Goal: Navigation & Orientation: Find specific page/section

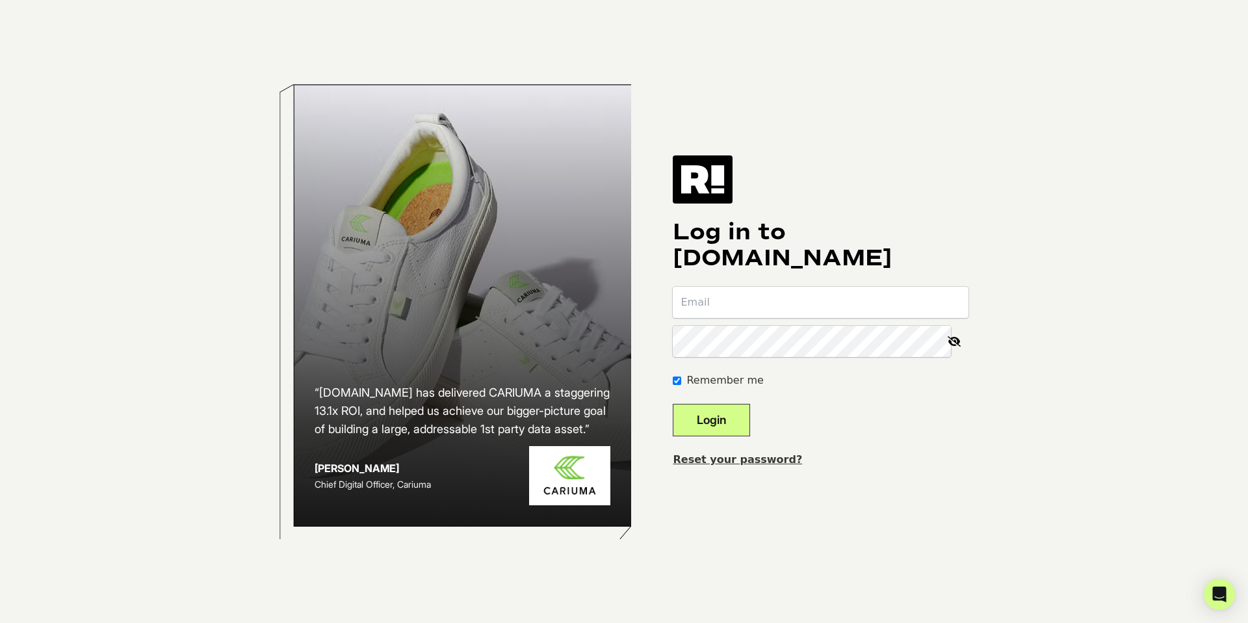
click at [758, 294] on input "email" at bounding box center [821, 302] width 296 height 31
type input "tiffany.l@zsupplyllc.com"
click at [725, 425] on button "Login" at bounding box center [711, 420] width 77 height 32
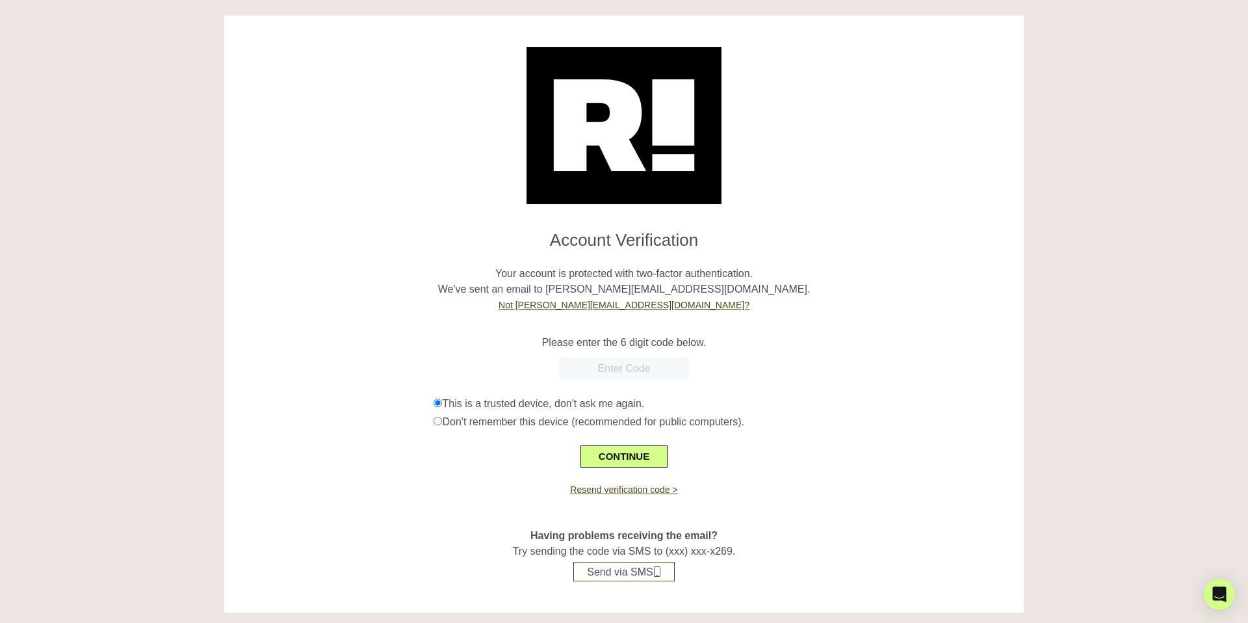
click at [604, 372] on input "text" at bounding box center [624, 368] width 130 height 23
paste input "351499"
type input "351499"
click at [630, 457] on button "CONTINUE" at bounding box center [623, 456] width 87 height 22
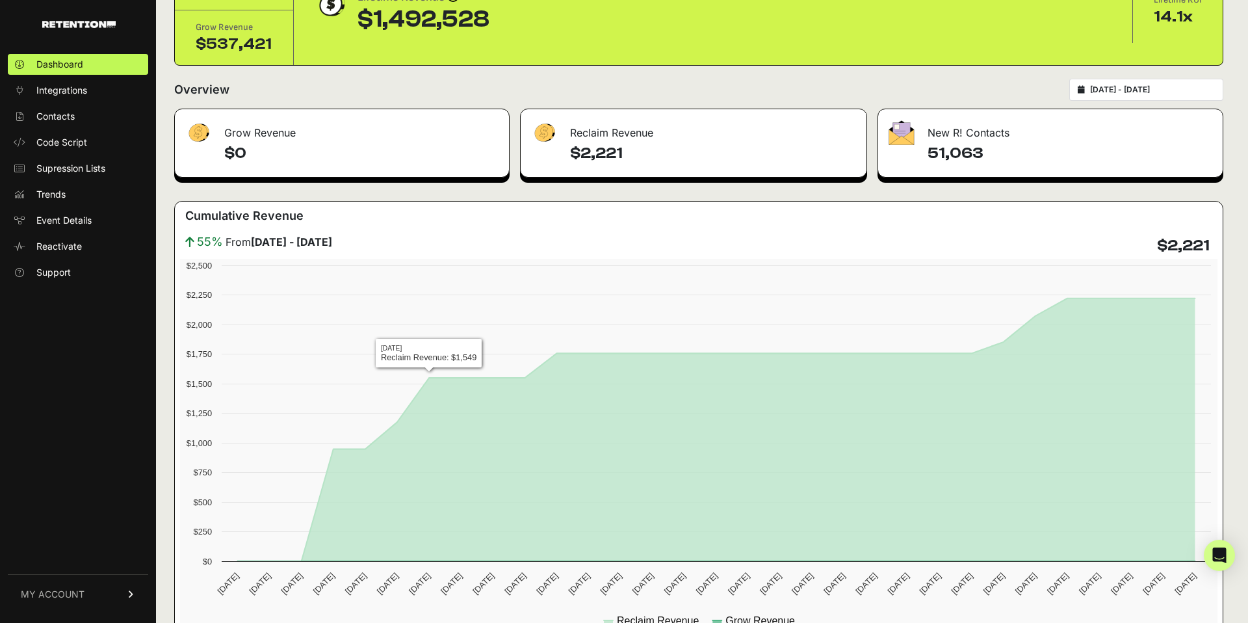
scroll to position [98, 0]
click at [73, 169] on span "Supression Lists" at bounding box center [70, 168] width 69 height 13
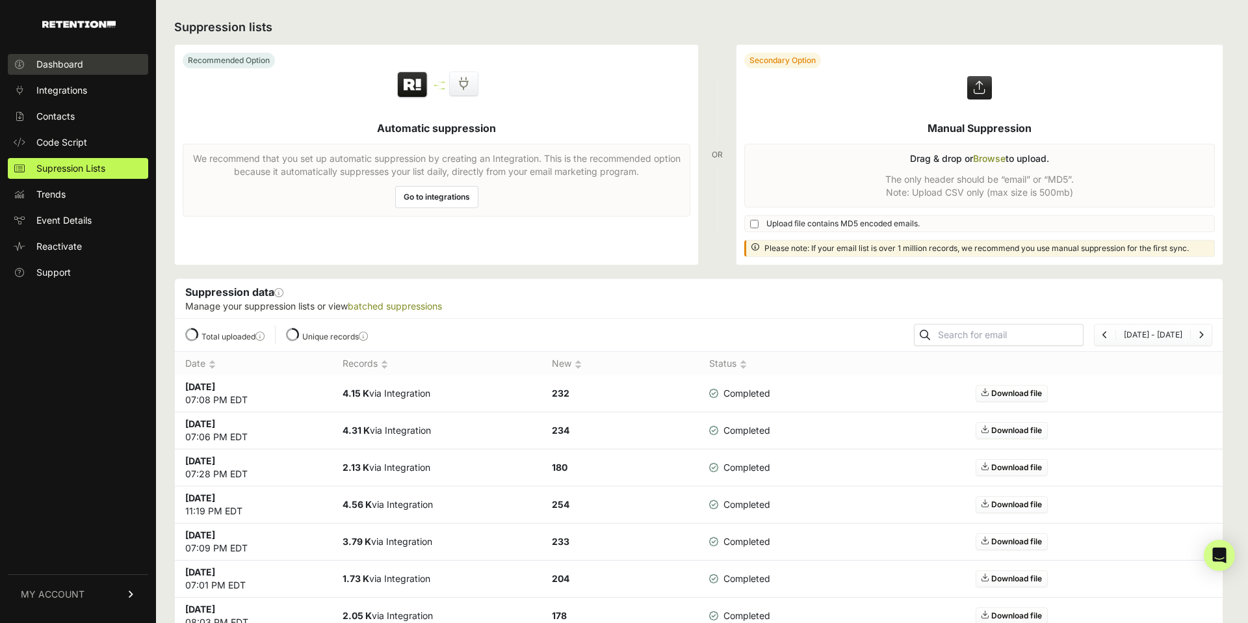
click at [75, 68] on span "Dashboard" at bounding box center [59, 64] width 47 height 13
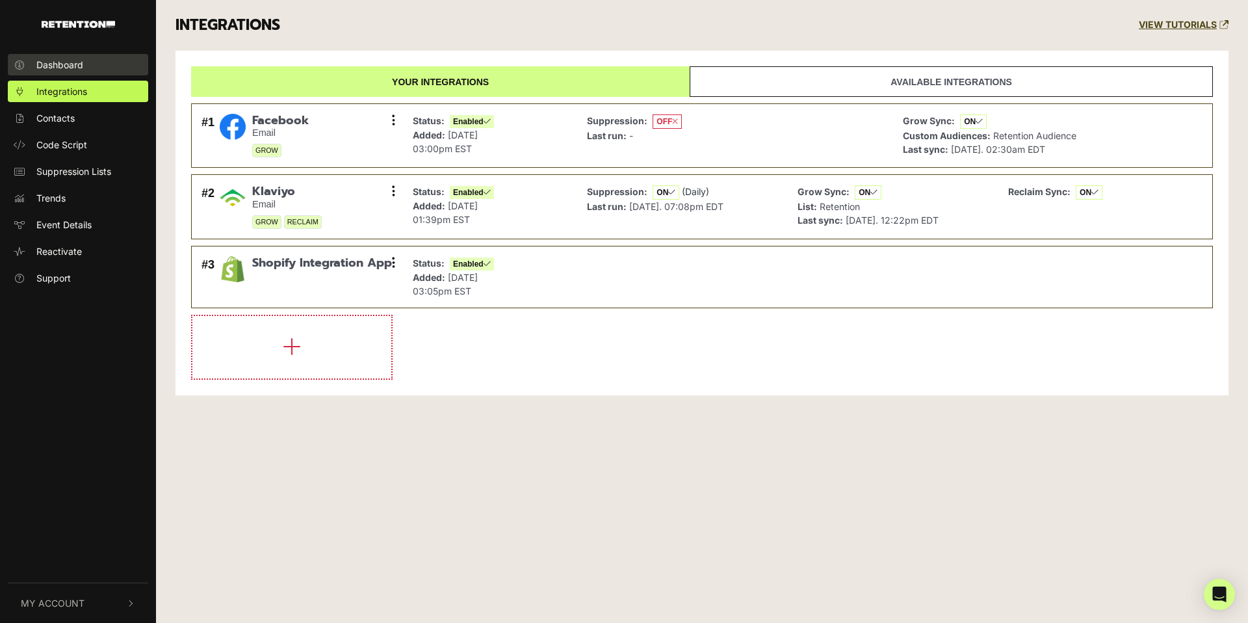
click at [79, 58] on span "Dashboard" at bounding box center [59, 65] width 47 height 14
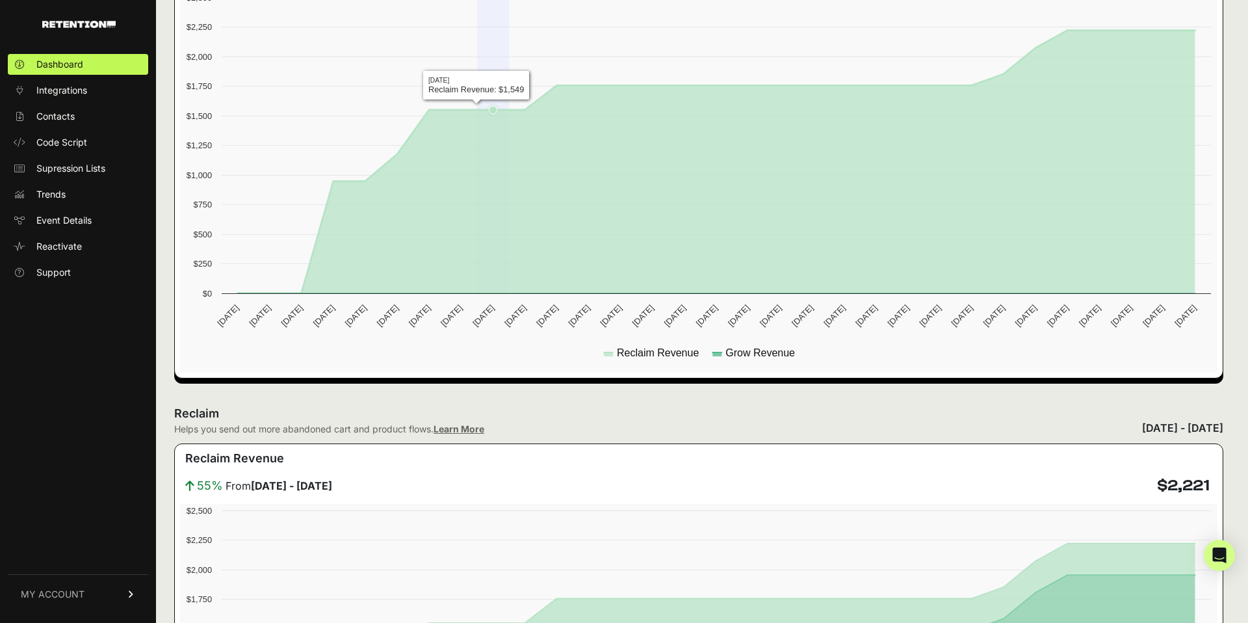
scroll to position [367, 0]
